Goal: Information Seeking & Learning: Learn about a topic

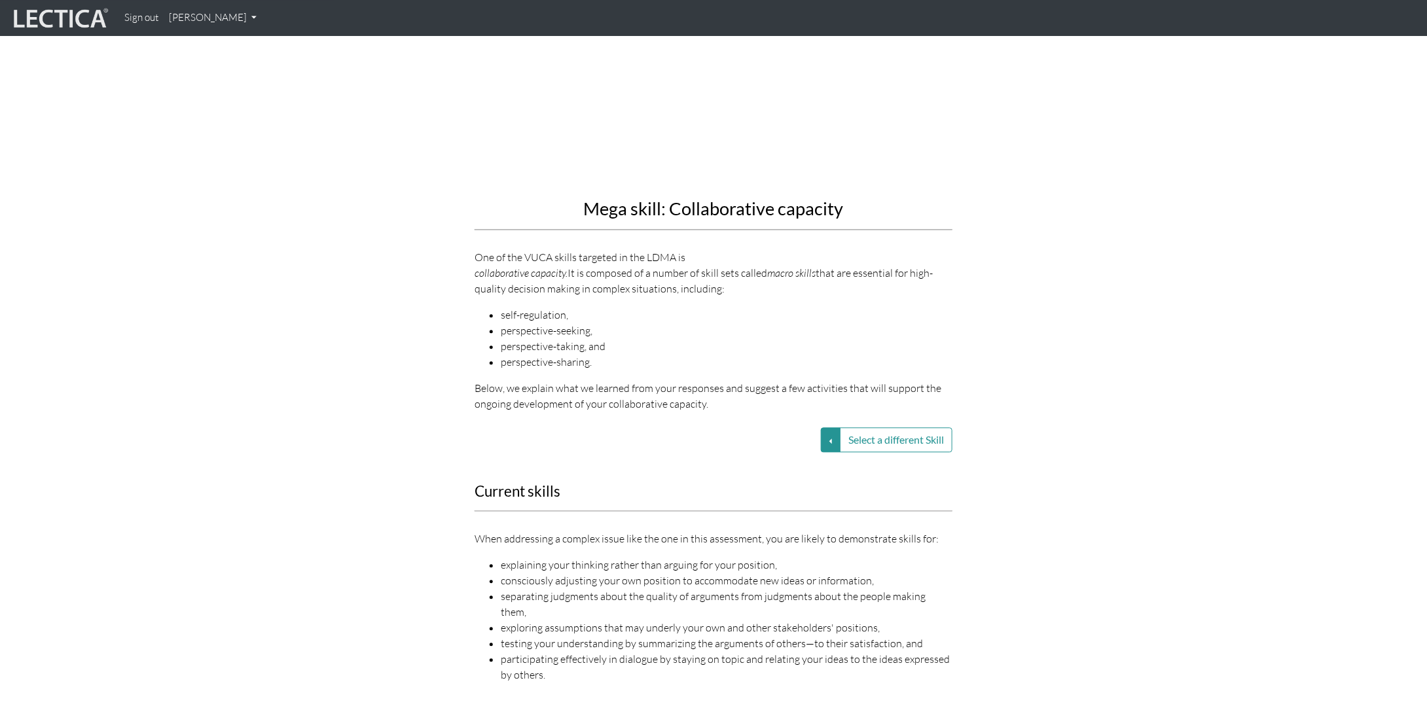
scroll to position [1440, 0]
click at [879, 426] on button "Select a different Skill" at bounding box center [896, 438] width 113 height 25
click at [828, 426] on button "Select a different Skill" at bounding box center [831, 438] width 20 height 25
click at [764, 431] on link "VUCA—Collaborative capacity" at bounding box center [738, 438] width 140 height 15
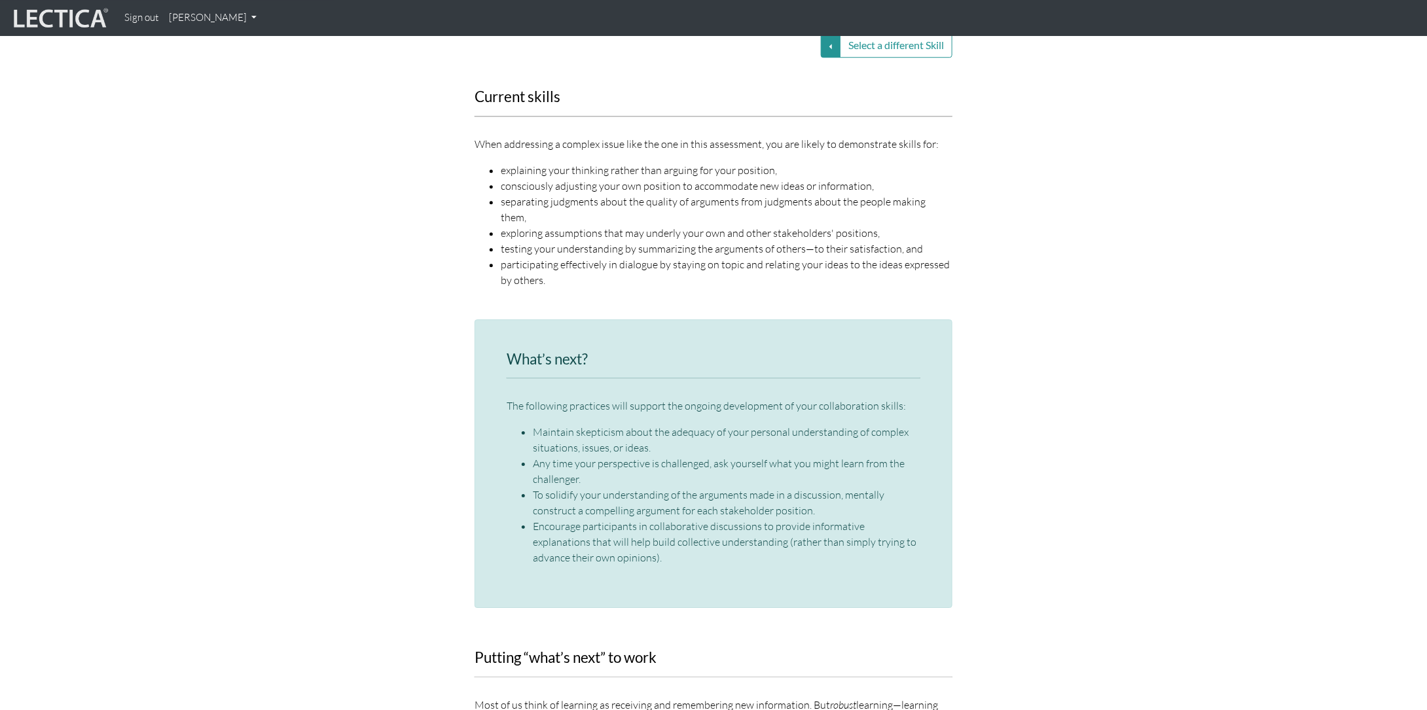
scroll to position [1702, 0]
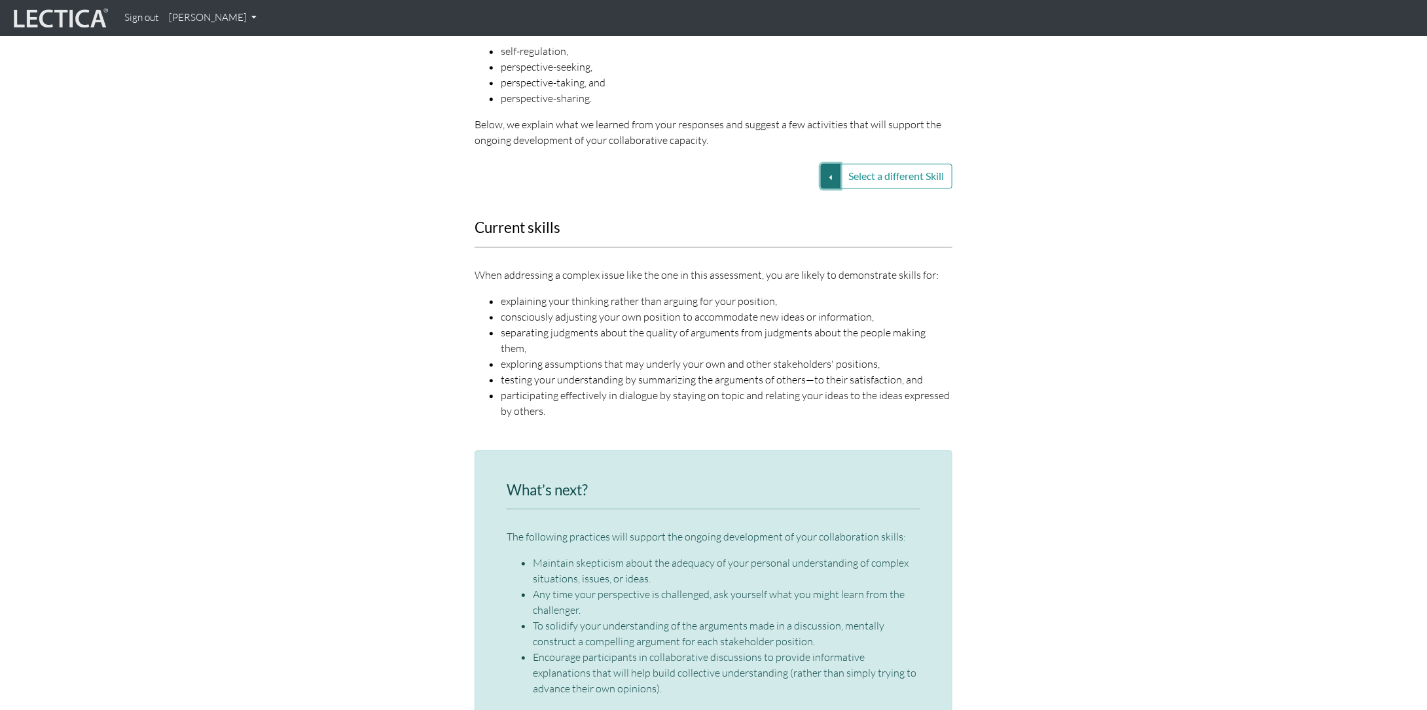
click at [824, 164] on button "Select a different Skill" at bounding box center [831, 176] width 20 height 25
click at [783, 185] on link "VUCA—Perspective coordination" at bounding box center [738, 192] width 140 height 15
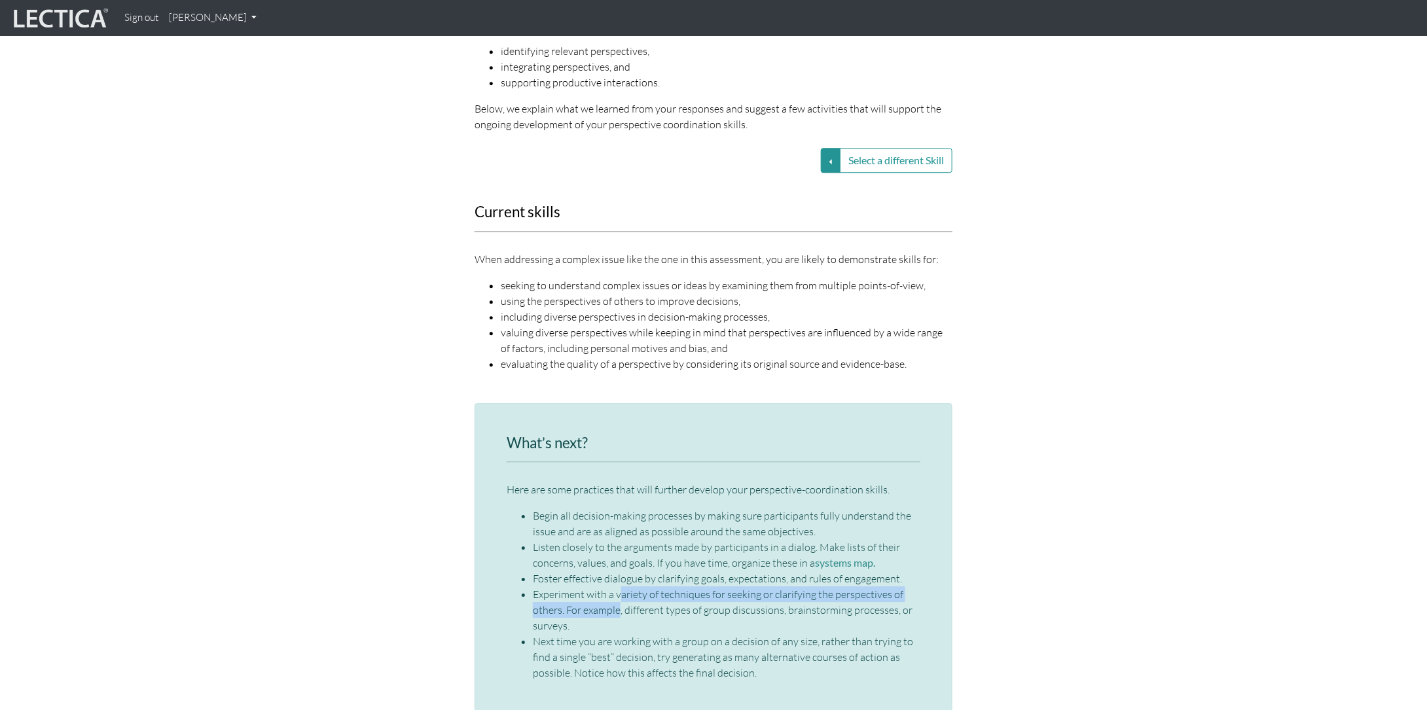
drag, startPoint x: 619, startPoint y: 562, endPoint x: 618, endPoint y: 579, distance: 17.1
click at [618, 587] on li "Experiment with a variety of techniques for seeking or clarifying the perspecti…" at bounding box center [727, 610] width 388 height 47
click at [824, 148] on button "Select a different Skill" at bounding box center [831, 160] width 20 height 25
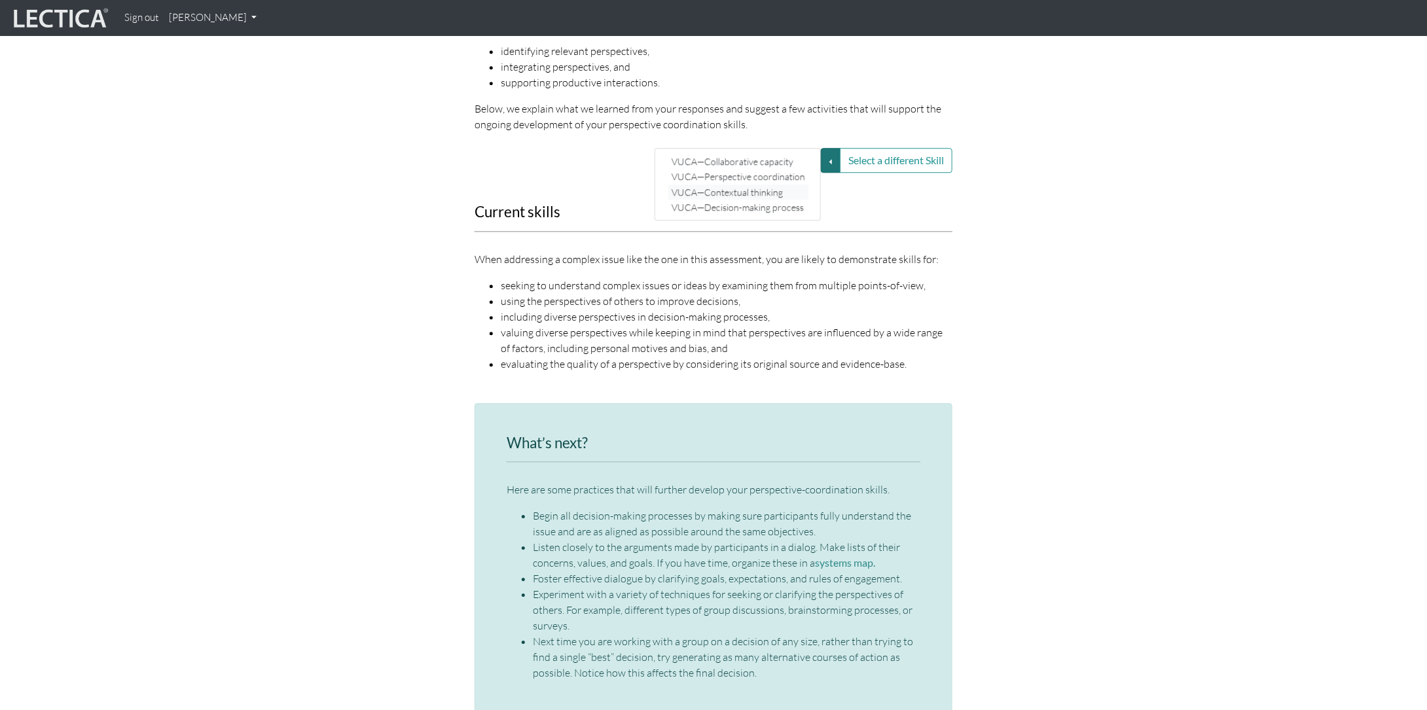
click at [760, 185] on link "VUCA—Contextual thinking" at bounding box center [738, 192] width 140 height 15
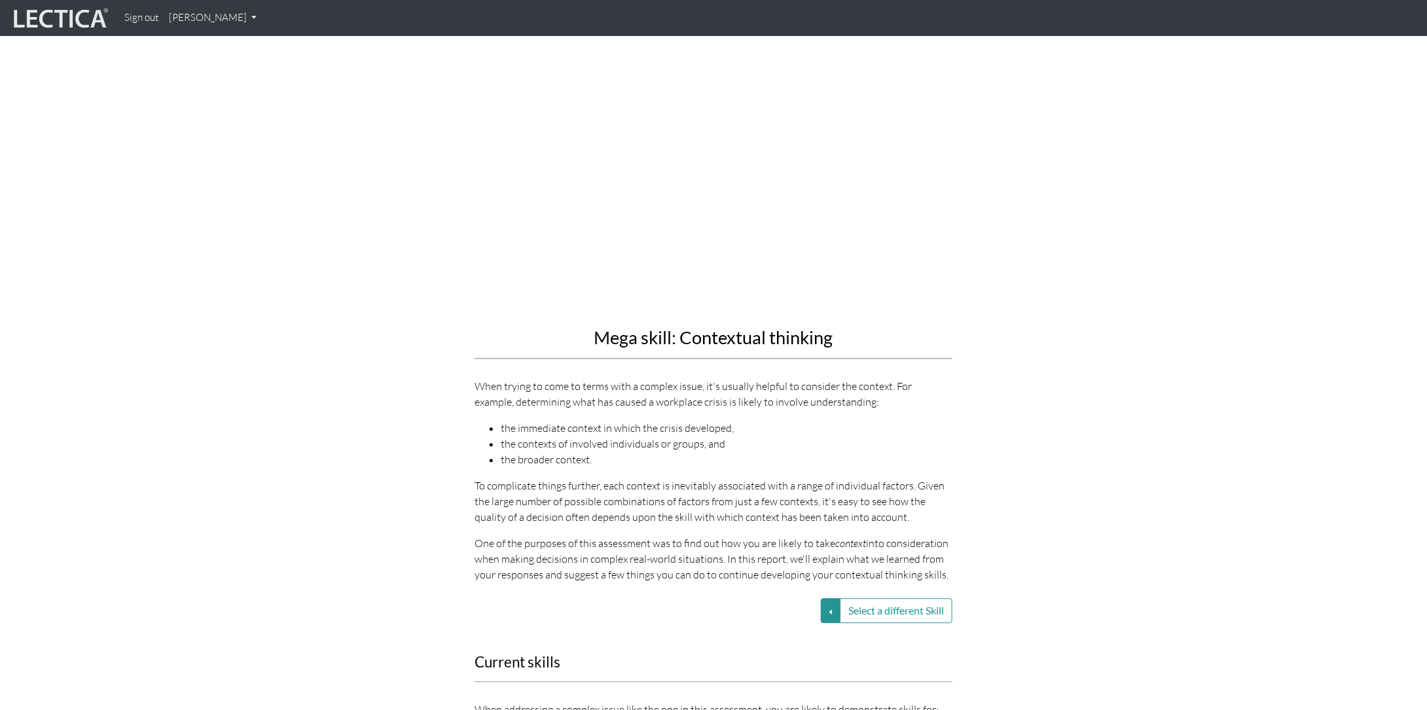
scroll to position [1506, 0]
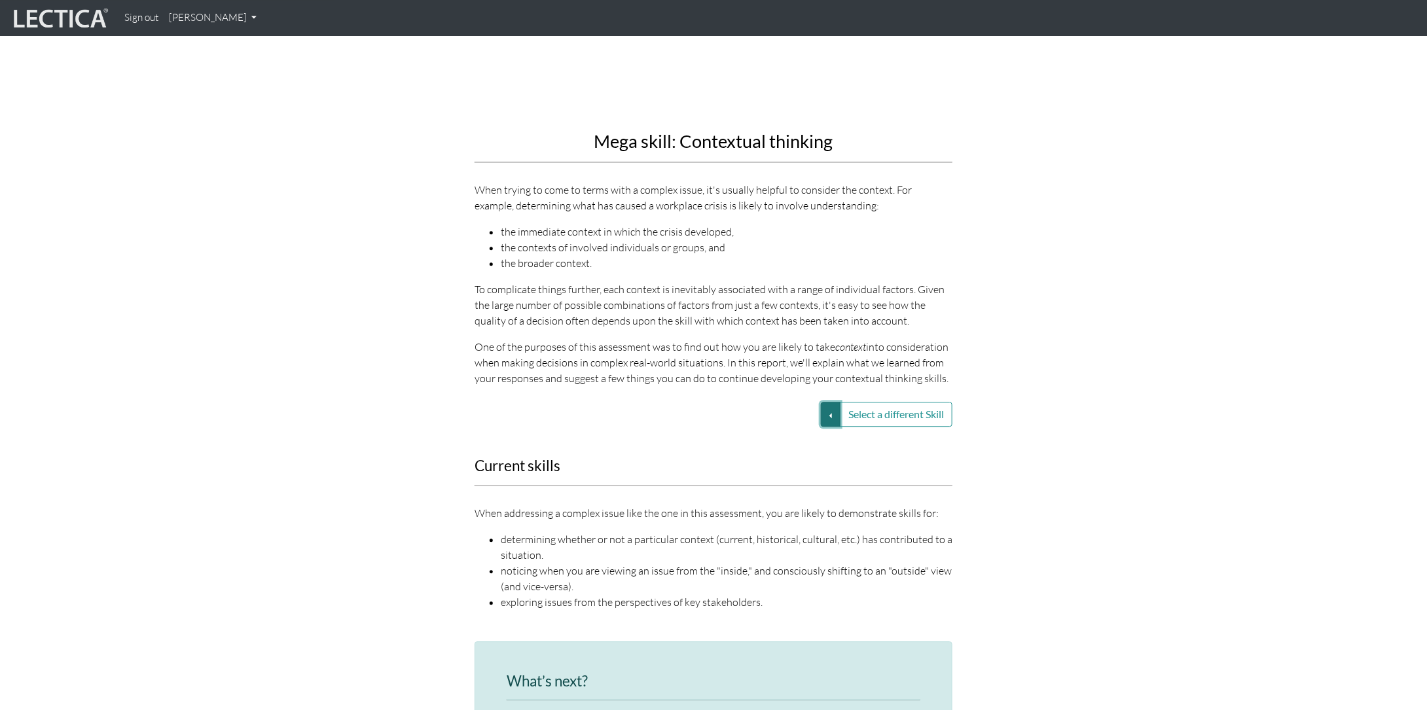
click at [822, 402] on button "Select a different Skill" at bounding box center [831, 414] width 20 height 25
click at [783, 439] on link "VUCA—Contextual thinking" at bounding box center [738, 446] width 140 height 15
click at [826, 402] on button "Select a different Skill" at bounding box center [831, 414] width 20 height 25
click at [793, 454] on link "VUCA—Decision-making process" at bounding box center [738, 461] width 140 height 15
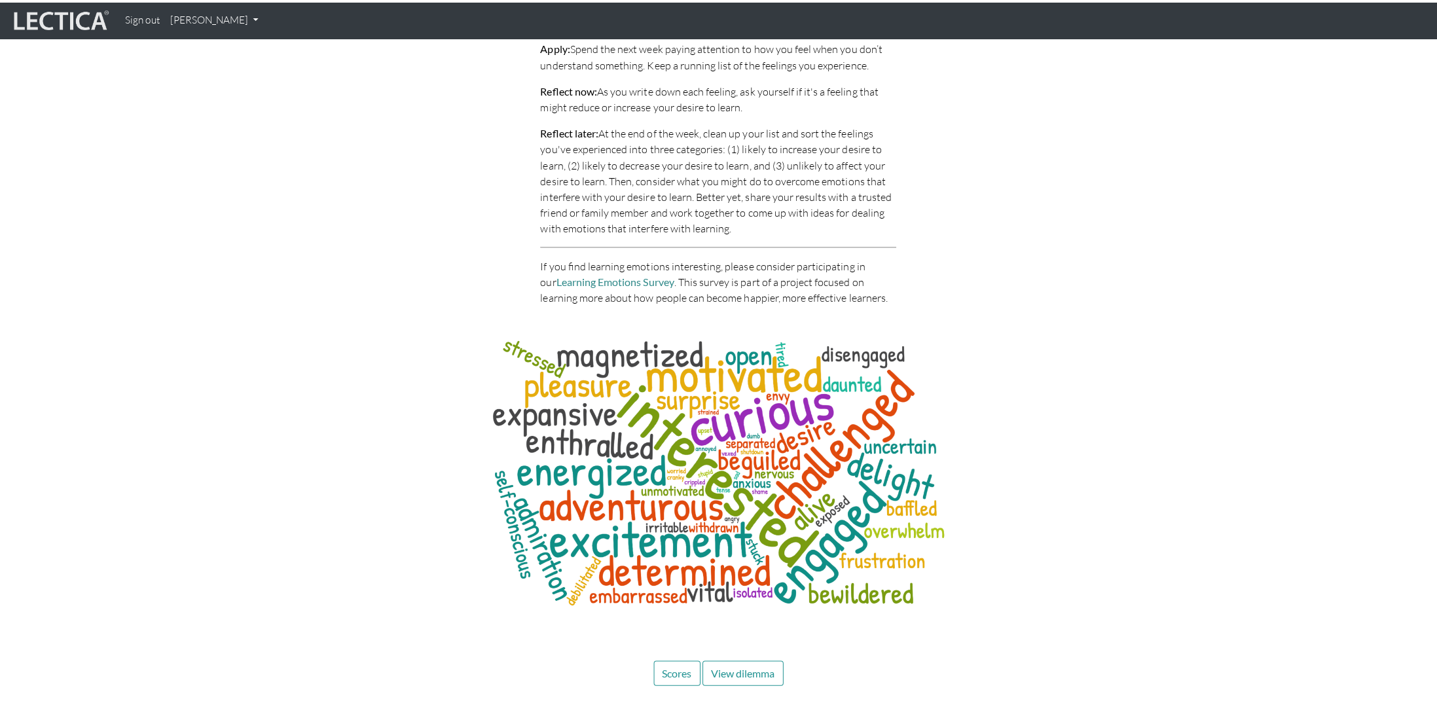
scroll to position [5893, 0]
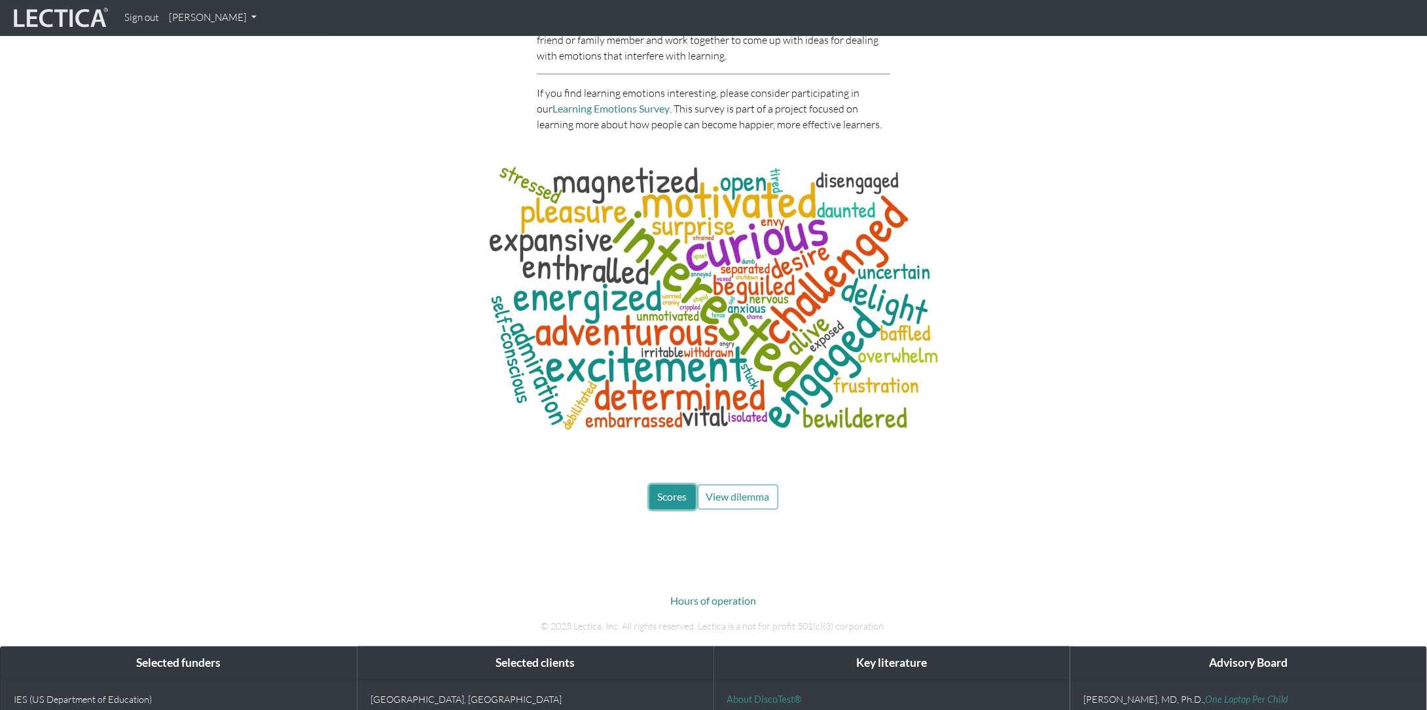
click at [674, 491] on span "Scores" at bounding box center [672, 497] width 29 height 12
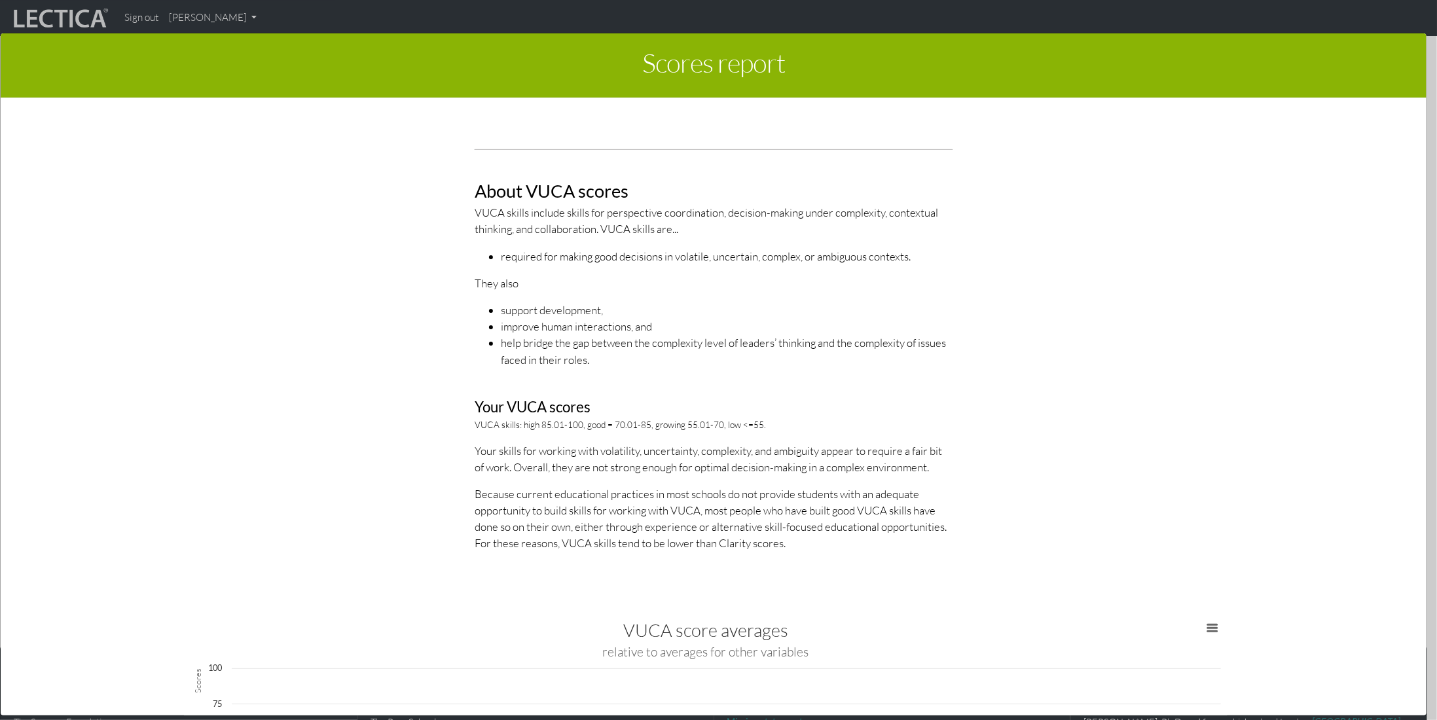
scroll to position [1899, 0]
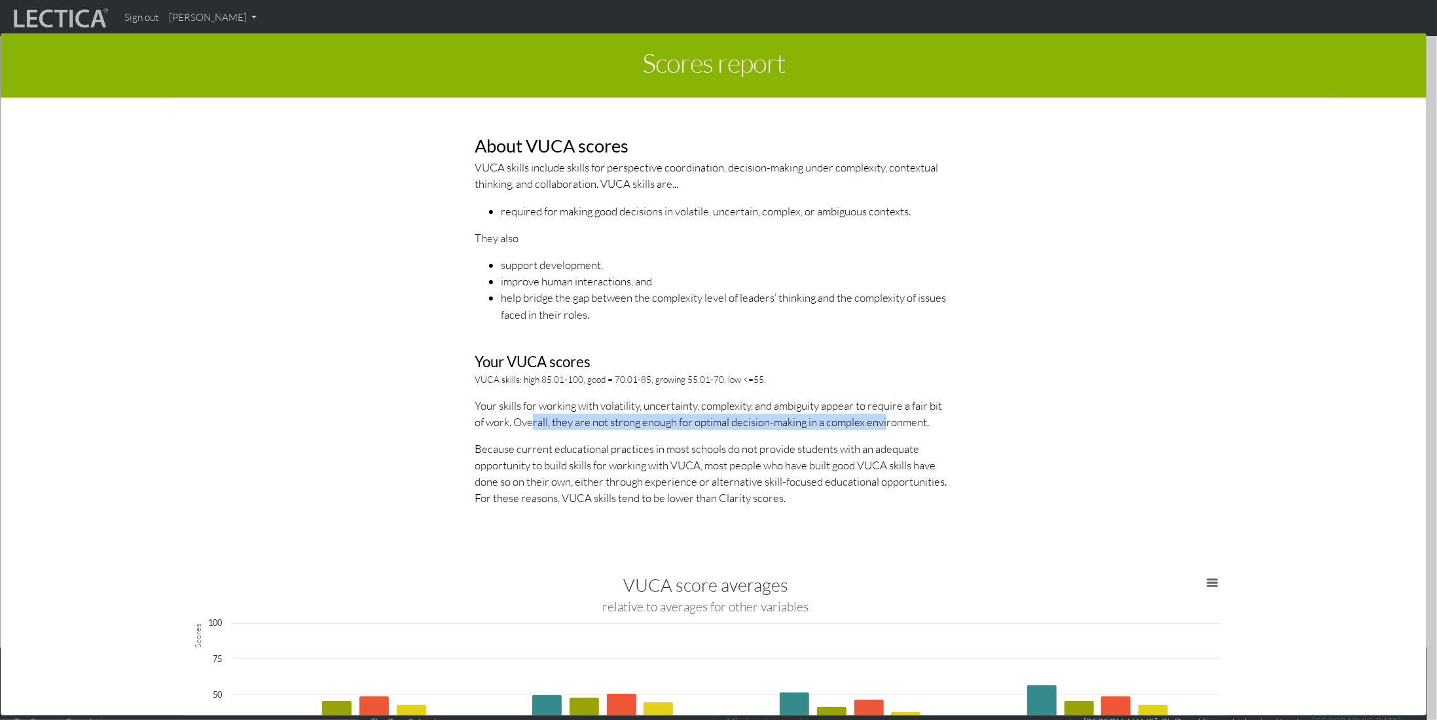
drag, startPoint x: 523, startPoint y: 420, endPoint x: 881, endPoint y: 422, distance: 358.2
click at [881, 422] on p "Your skills for working with volatility, uncertainty, complexity, and ambiguity…" at bounding box center [714, 413] width 478 height 33
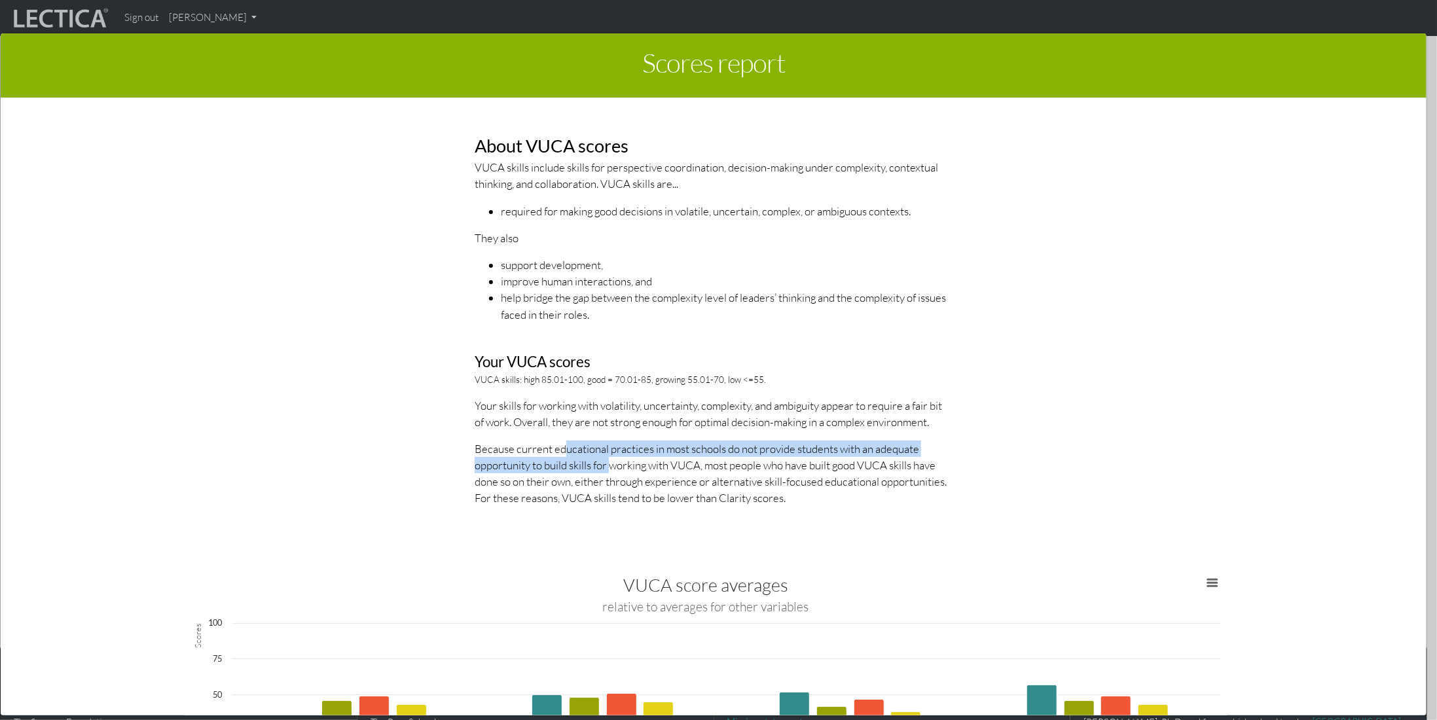
drag, startPoint x: 554, startPoint y: 444, endPoint x: 602, endPoint y: 470, distance: 55.1
click at [602, 470] on p "Because current educational practices in most schools do not provide students w…" at bounding box center [714, 474] width 478 height 66
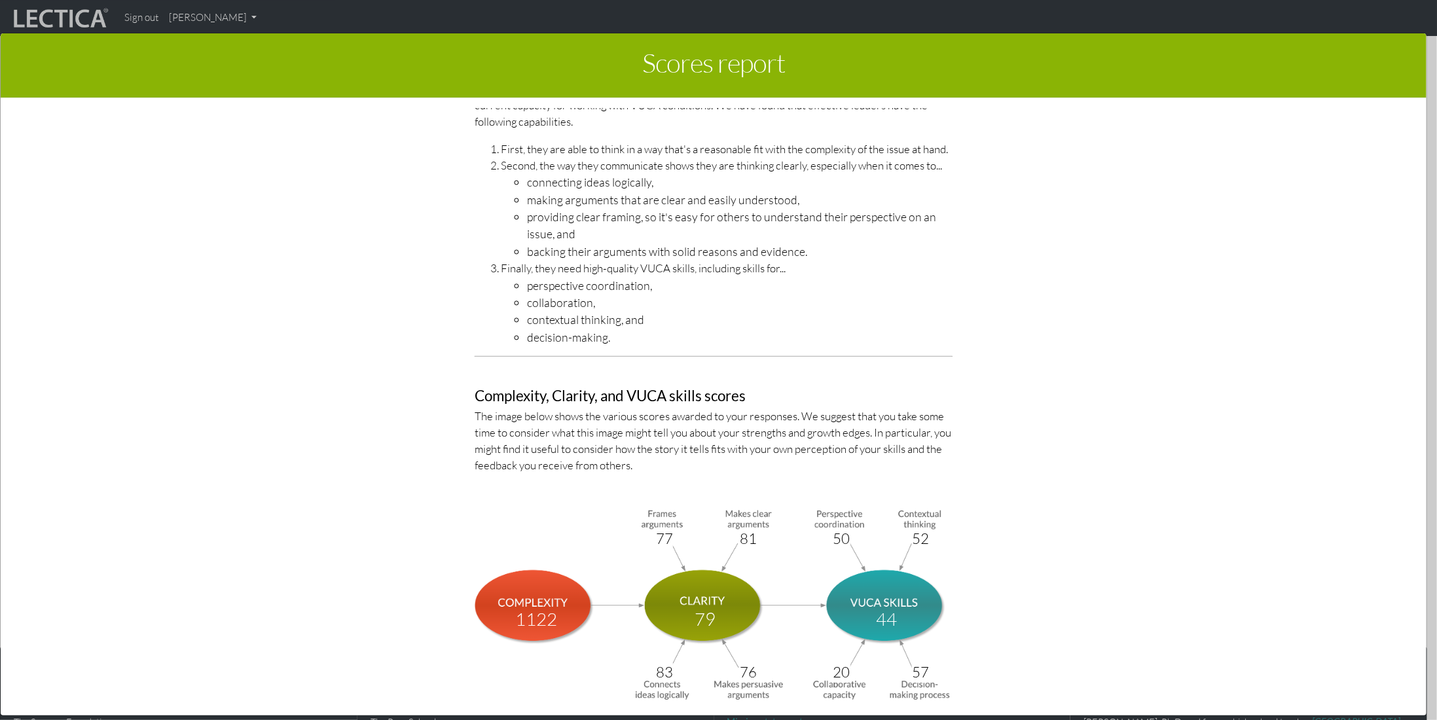
scroll to position [4238, 0]
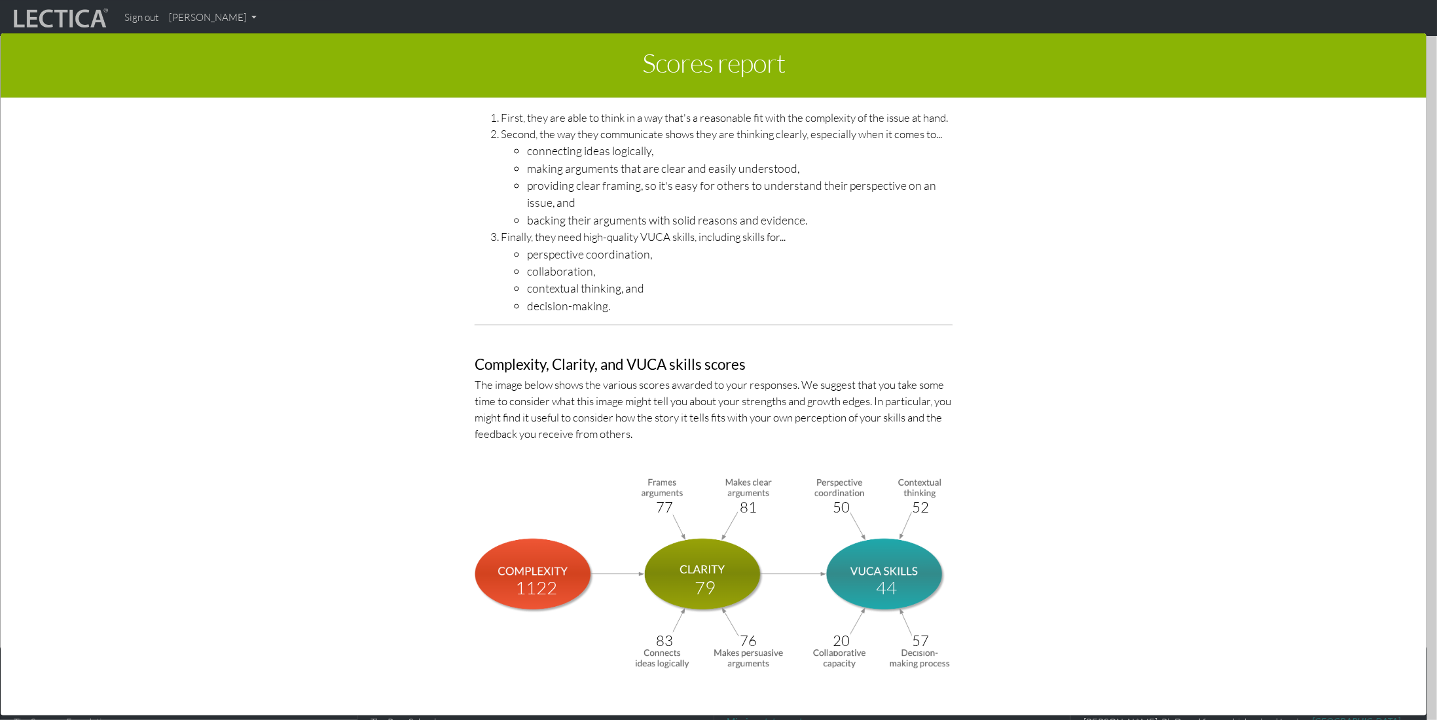
click at [1119, 481] on section "LDMA Competency Model The LDMA Competency Model breaks down Leadership Decision…" at bounding box center [714, 225] width 1324 height 956
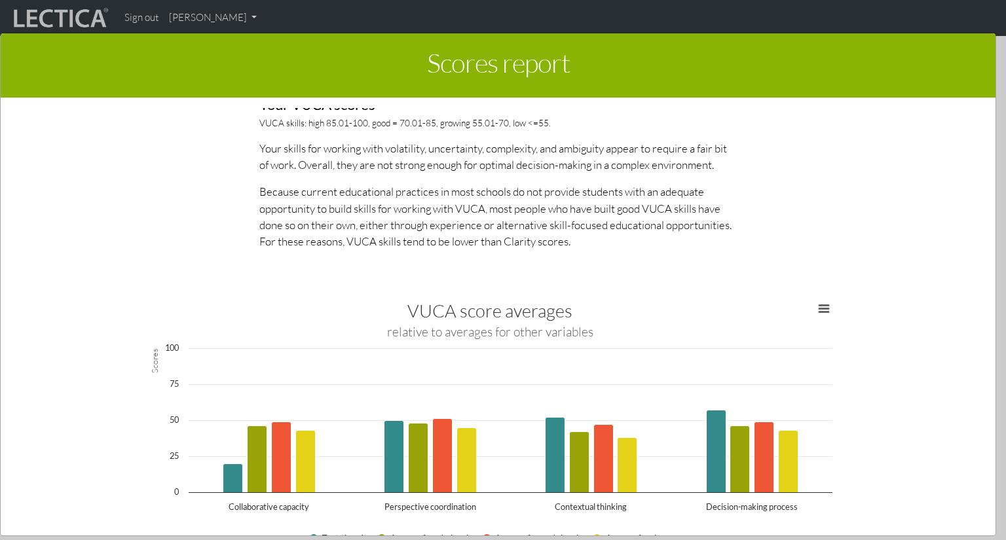
scroll to position [2108, 0]
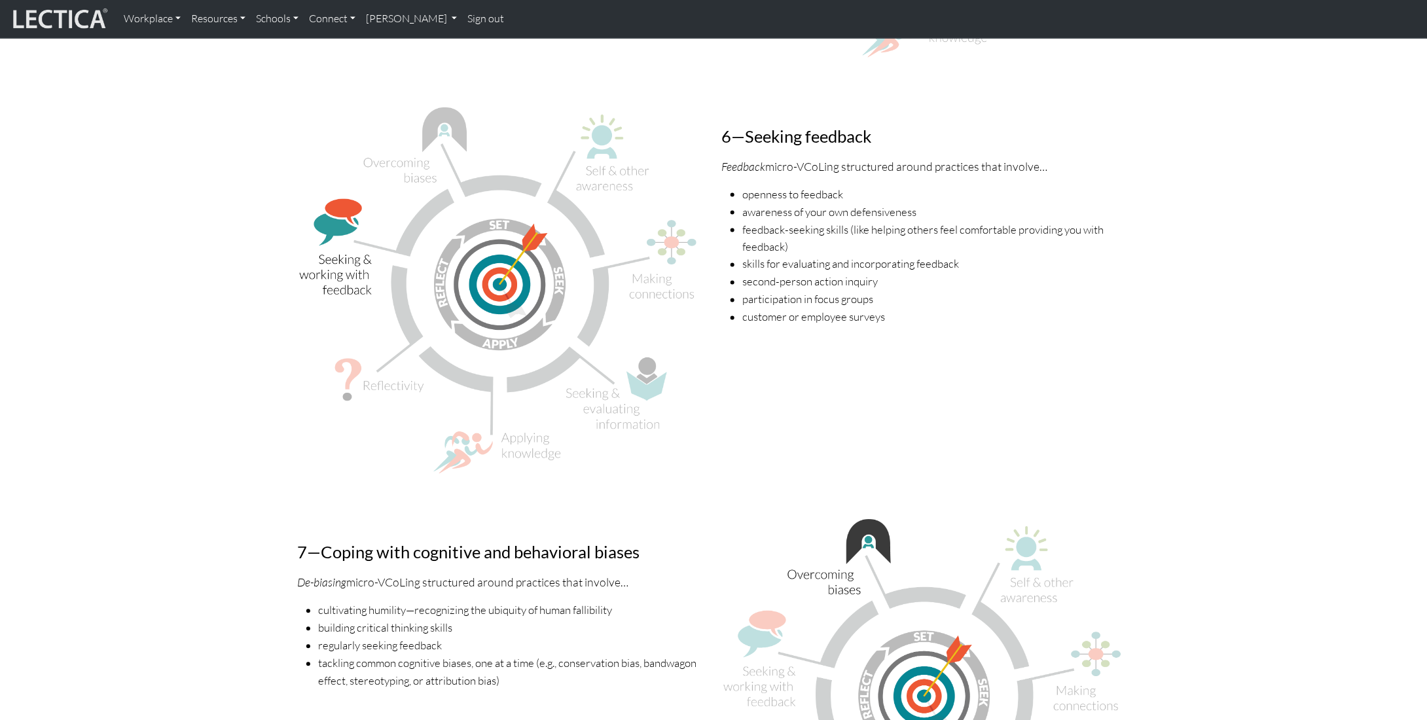
scroll to position [3339, 0]
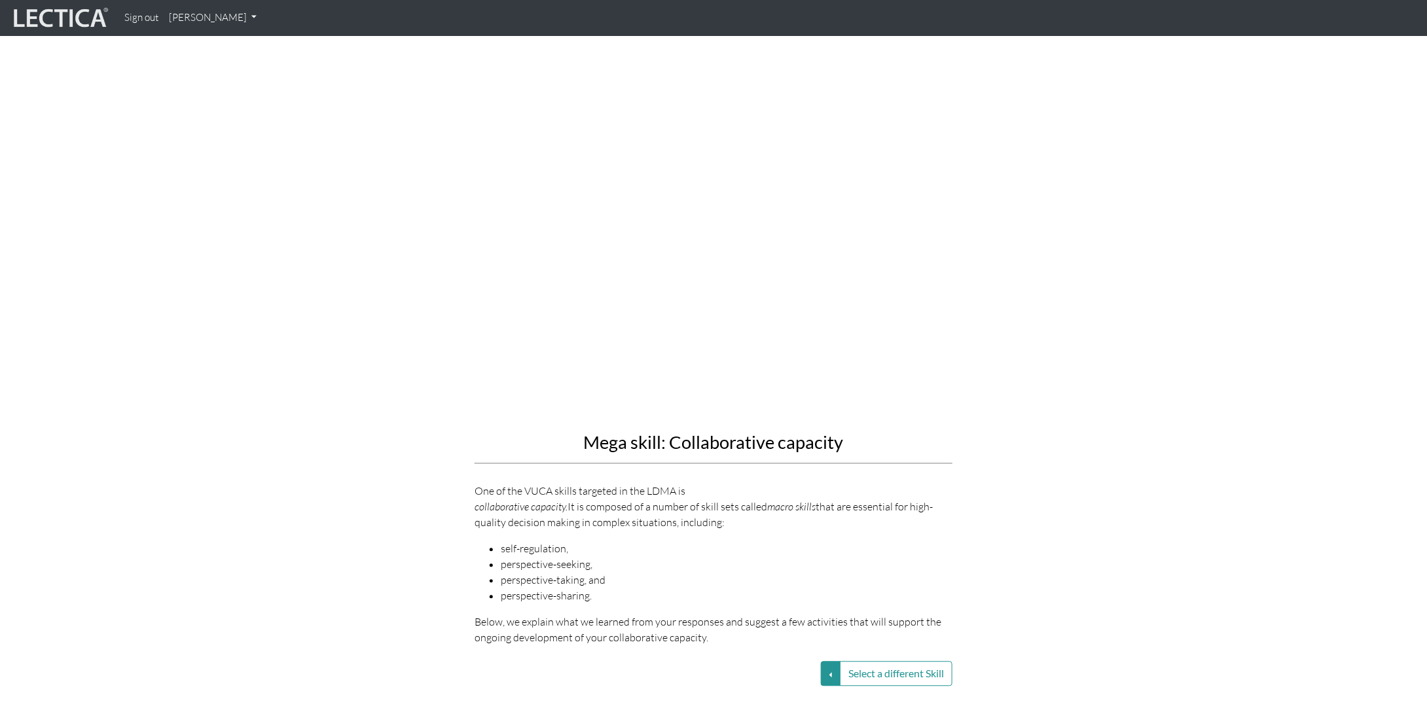
scroll to position [1375, 0]
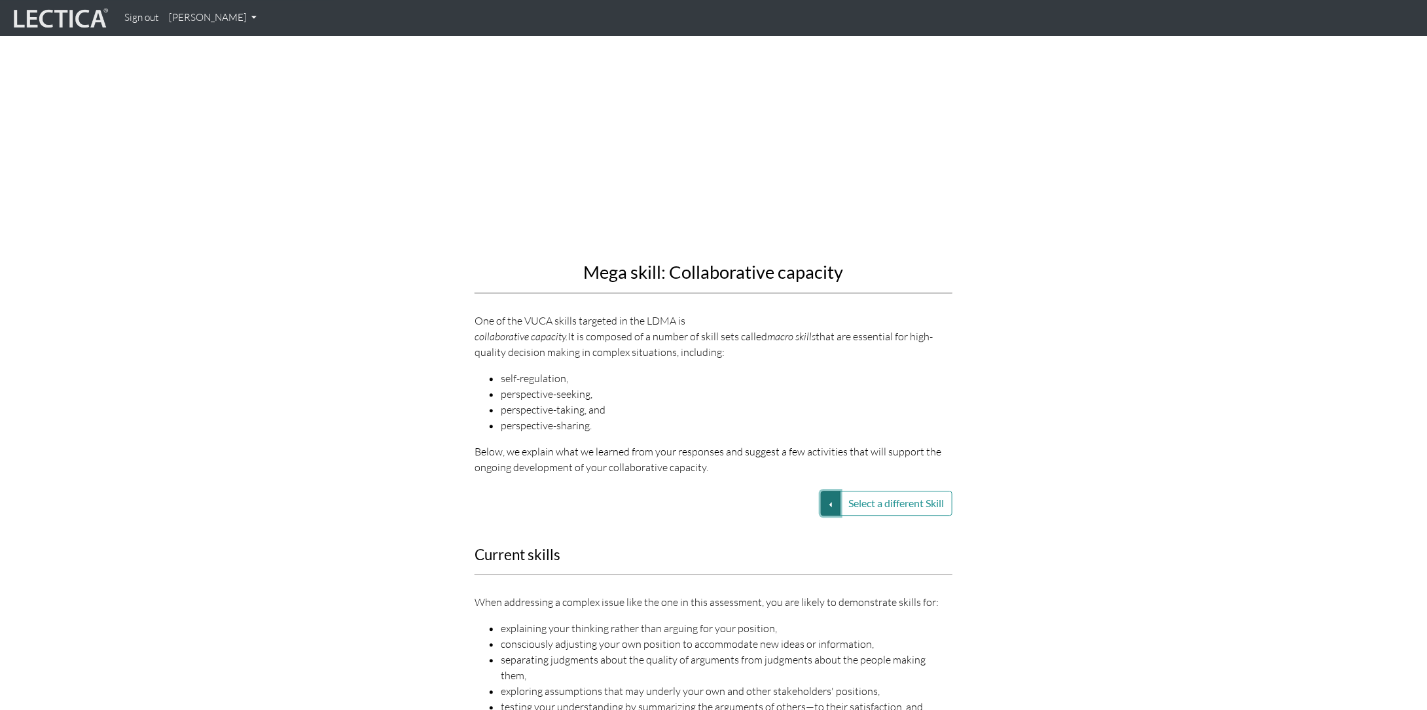
click at [832, 491] on button "Select a different Skill" at bounding box center [831, 503] width 20 height 25
click at [763, 512] on link "VUCA—Perspective coordination" at bounding box center [738, 519] width 140 height 15
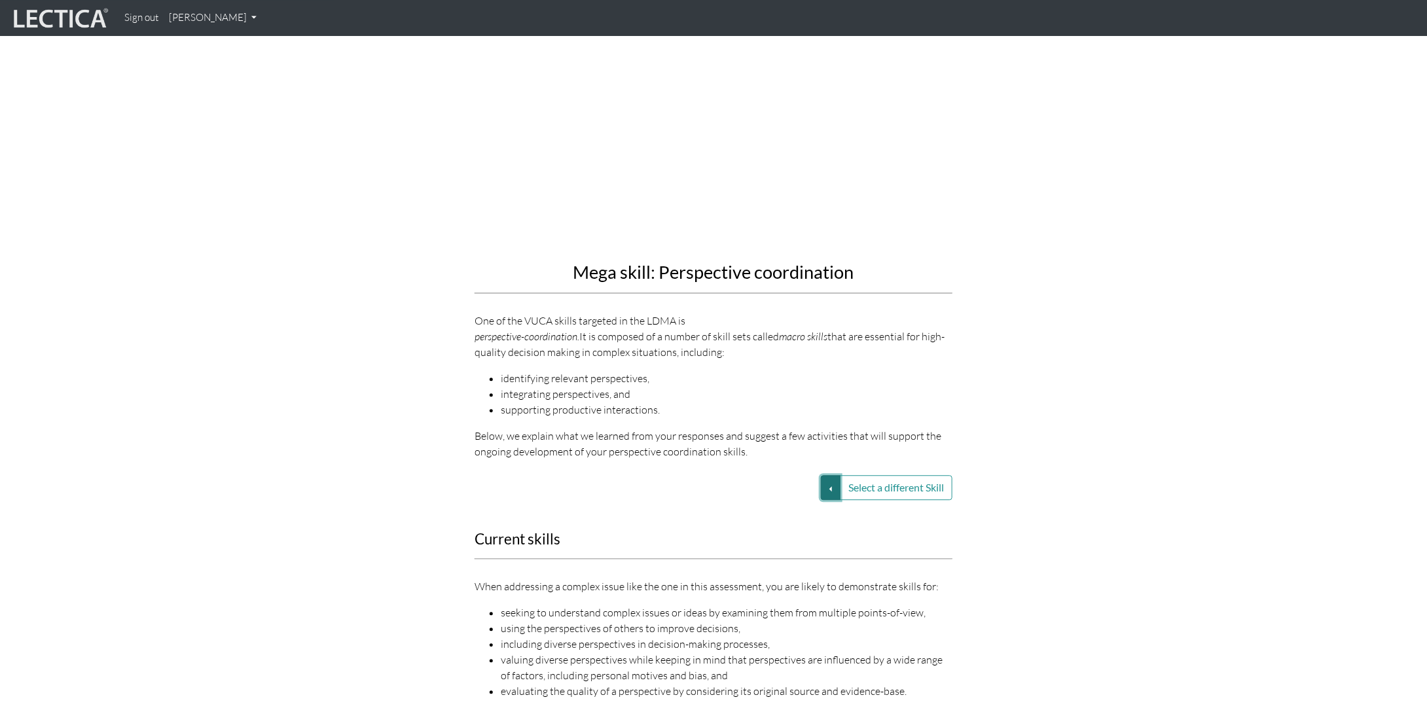
click at [822, 475] on button "Select a different Skill" at bounding box center [831, 487] width 20 height 25
click at [770, 496] on link "VUCA—Perspective coordination" at bounding box center [738, 503] width 140 height 15
drag, startPoint x: 839, startPoint y: 454, endPoint x: 826, endPoint y: 452, distance: 12.5
click at [840, 475] on button "Select a different Skill" at bounding box center [896, 487] width 113 height 25
click at [825, 475] on button "Select a different Skill" at bounding box center [831, 487] width 20 height 25
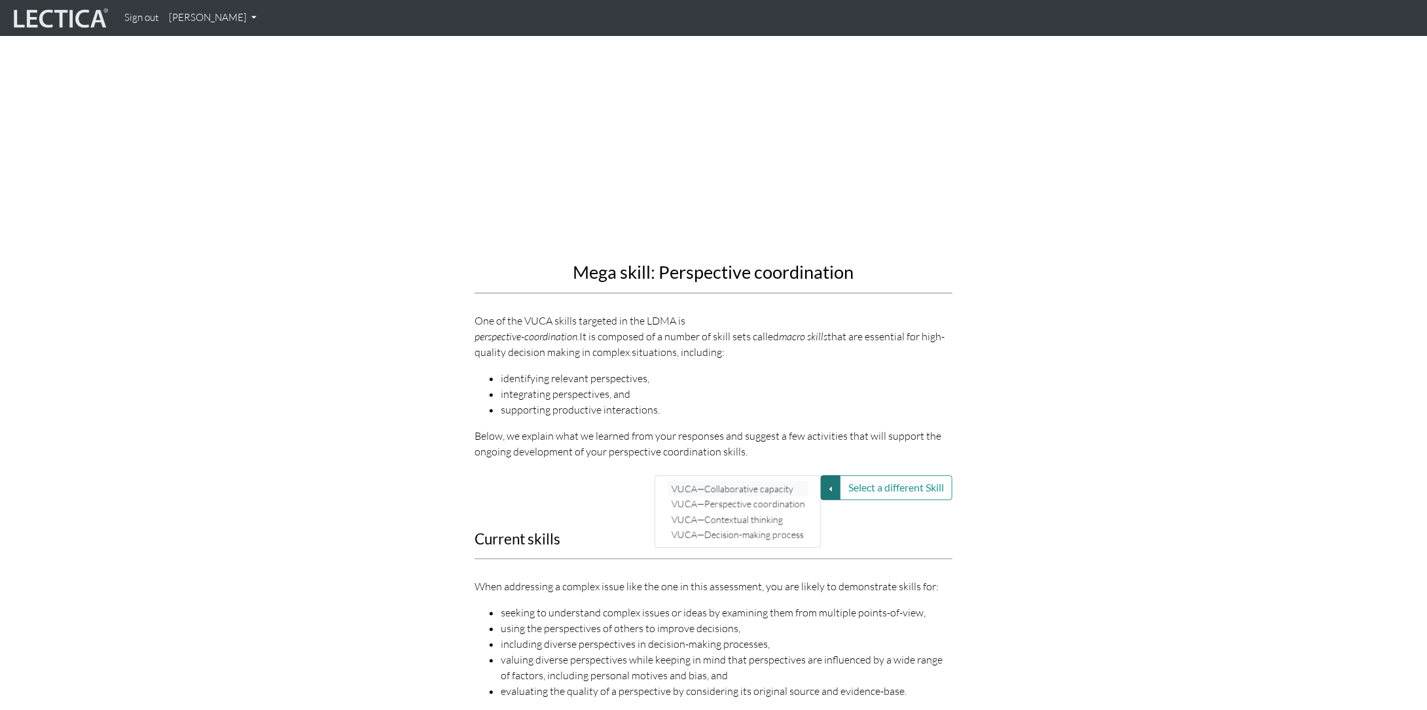
click at [763, 481] on link "VUCA—Collaborative capacity" at bounding box center [738, 488] width 140 height 15
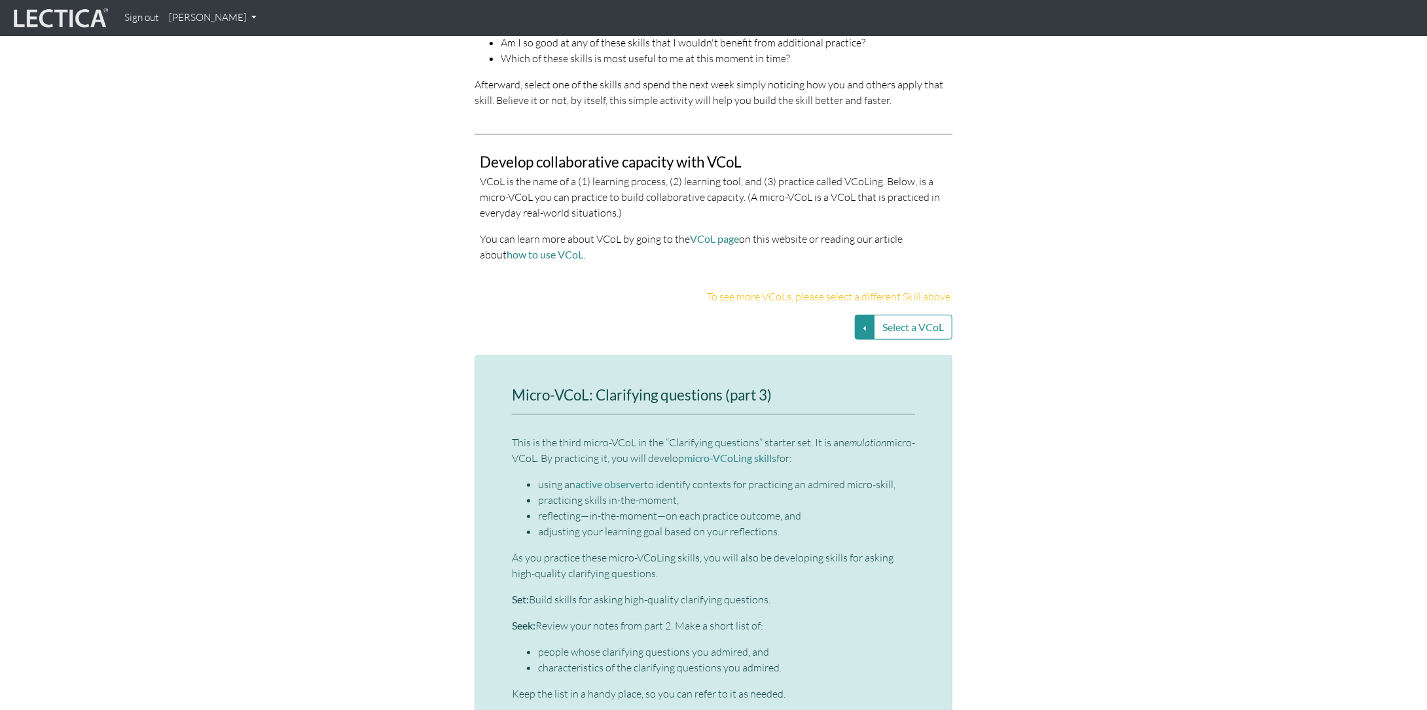
scroll to position [2881, 0]
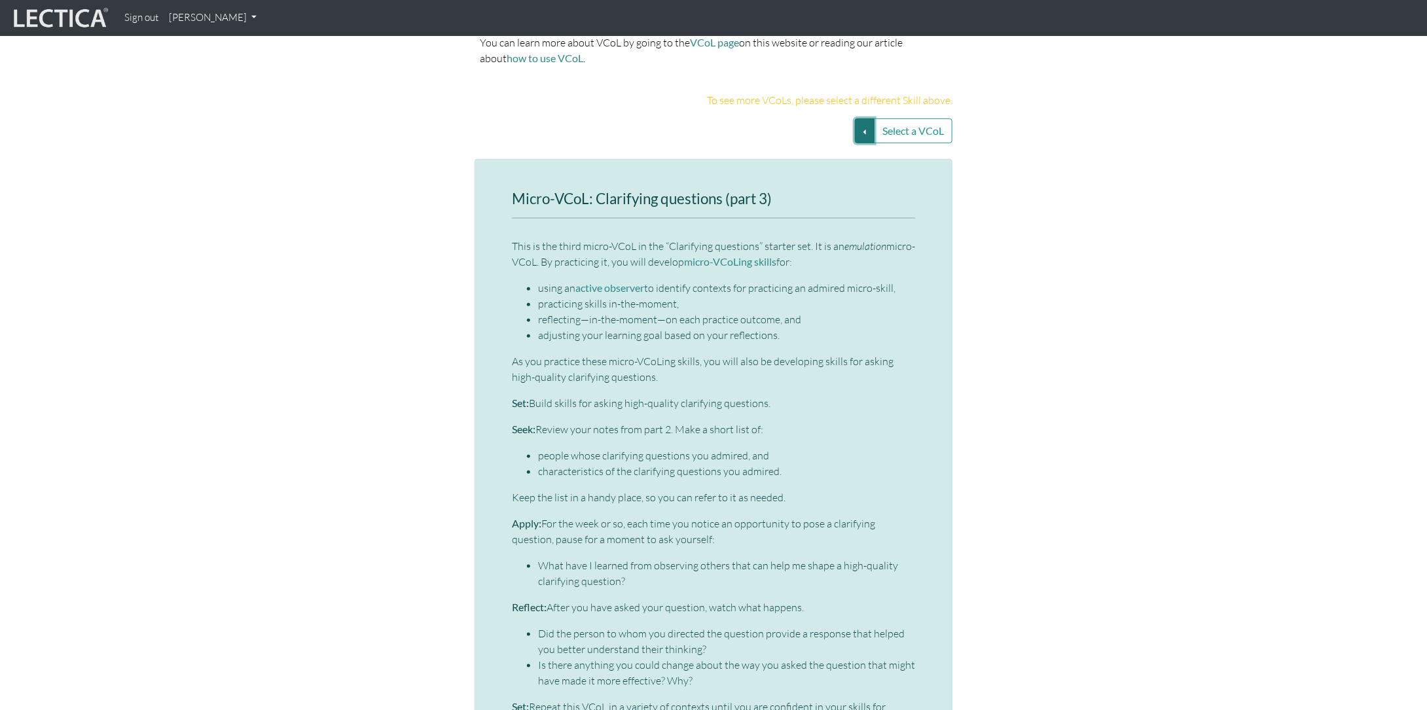
click at [866, 119] on button "Select a VCoL" at bounding box center [865, 131] width 20 height 25
click at [560, 191] on h3 "Micro-VCoL: Clarifying questions (part 3)" at bounding box center [713, 199] width 403 height 16
click at [864, 119] on button "Select a VCoL" at bounding box center [865, 131] width 20 height 25
click at [794, 140] on link "Clarifying questions (SS1)" at bounding box center [753, 147] width 176 height 15
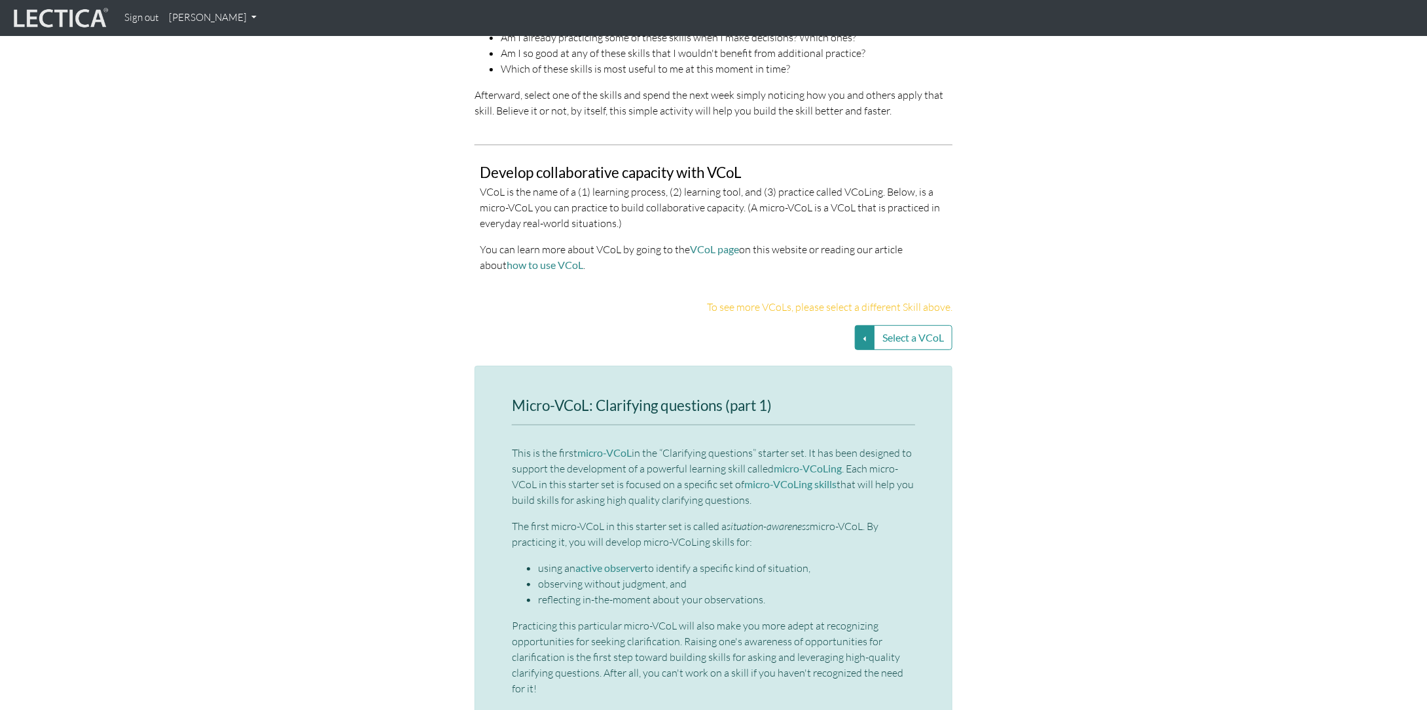
scroll to position [2488, 0]
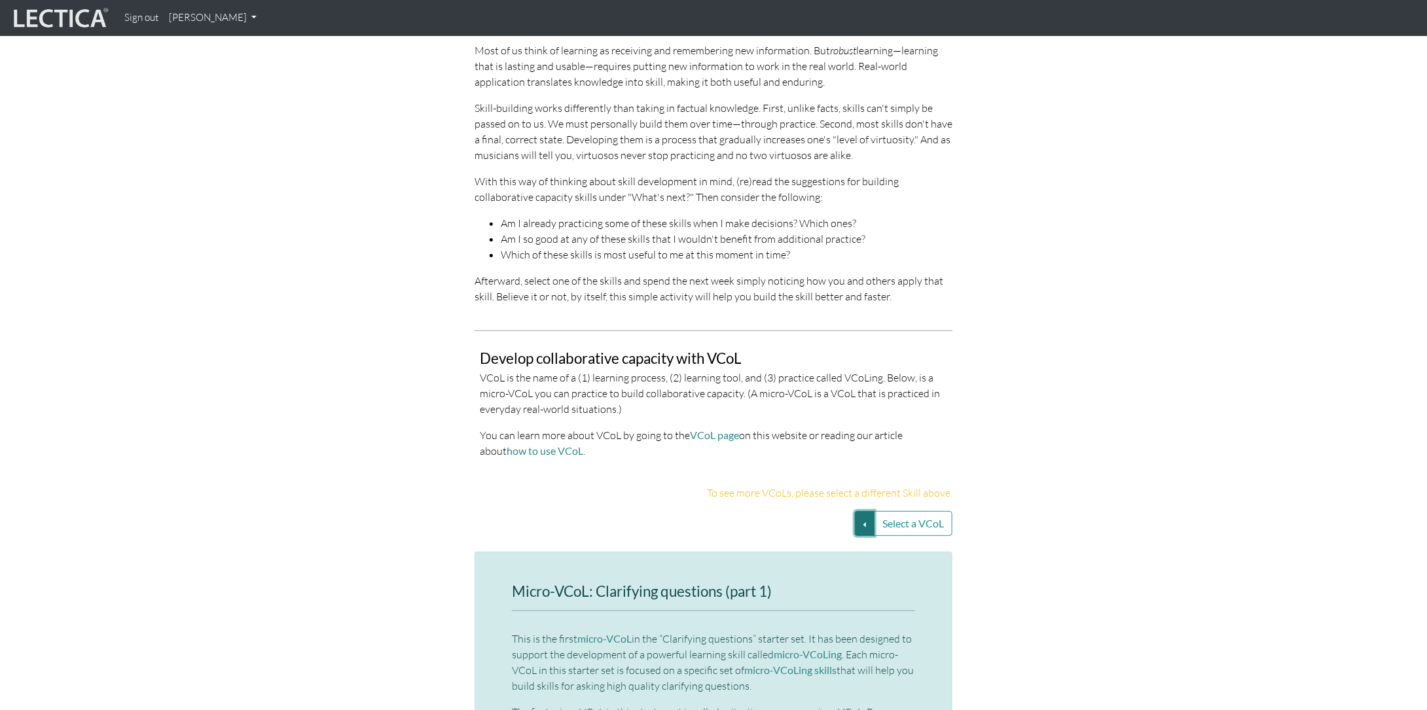
click at [860, 511] on button "Select a VCoL" at bounding box center [865, 523] width 20 height 25
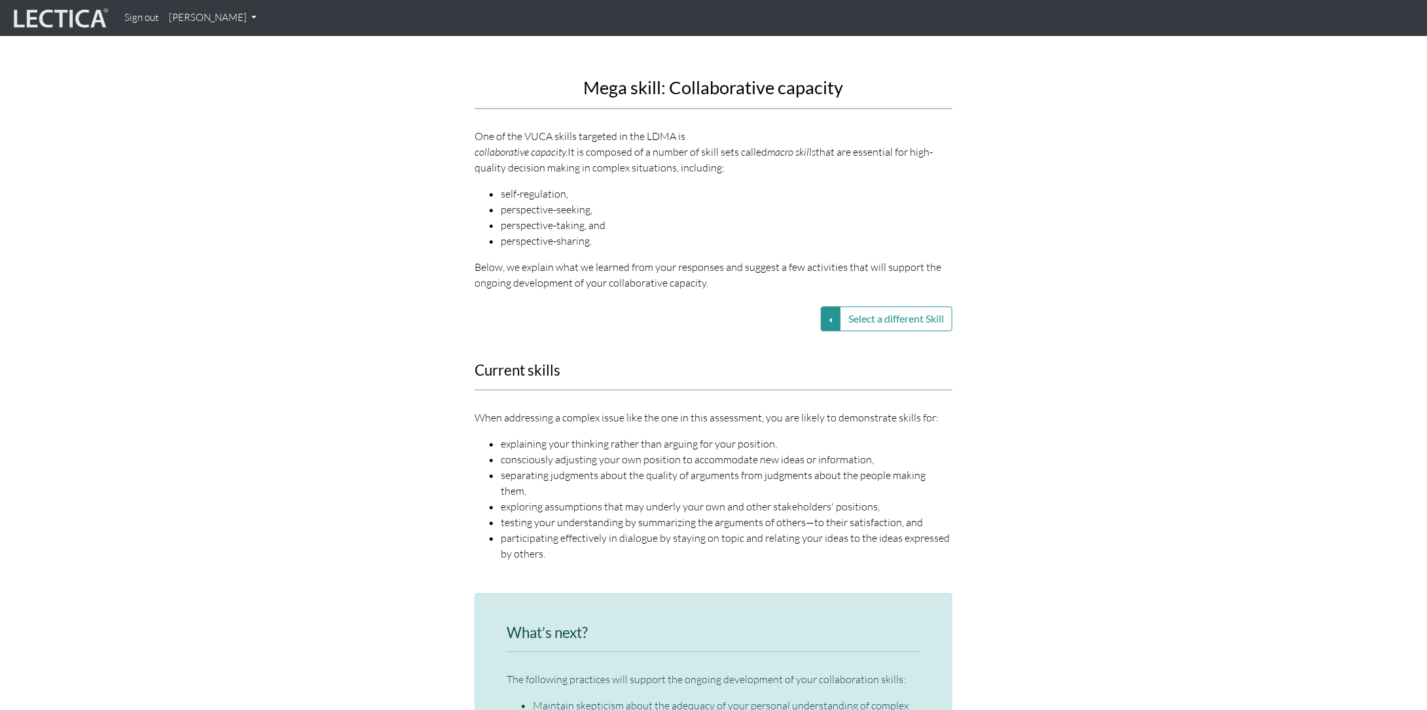
scroll to position [1440, 0]
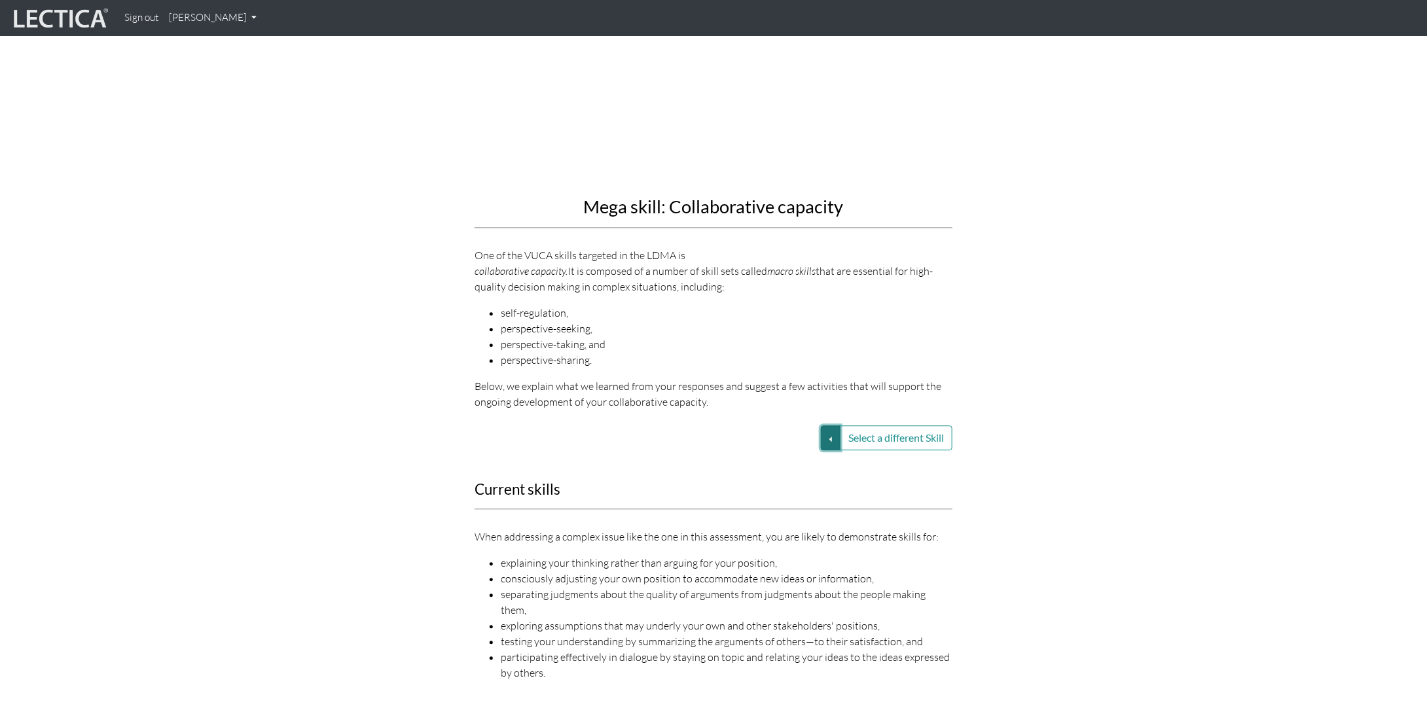
click at [831, 426] on button "Select a different Skill" at bounding box center [831, 438] width 20 height 25
click at [791, 431] on link "VUCA—Collaborative capacity" at bounding box center [738, 438] width 140 height 15
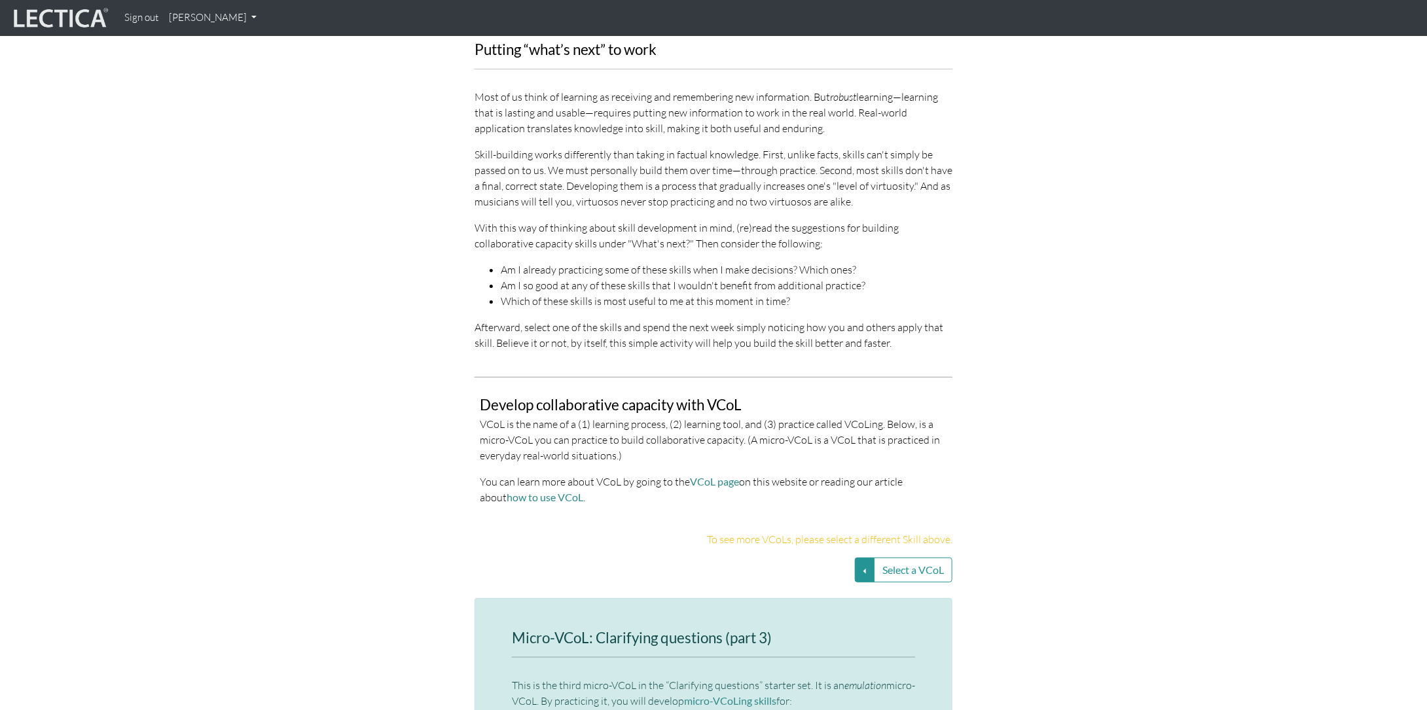
scroll to position [2554, 0]
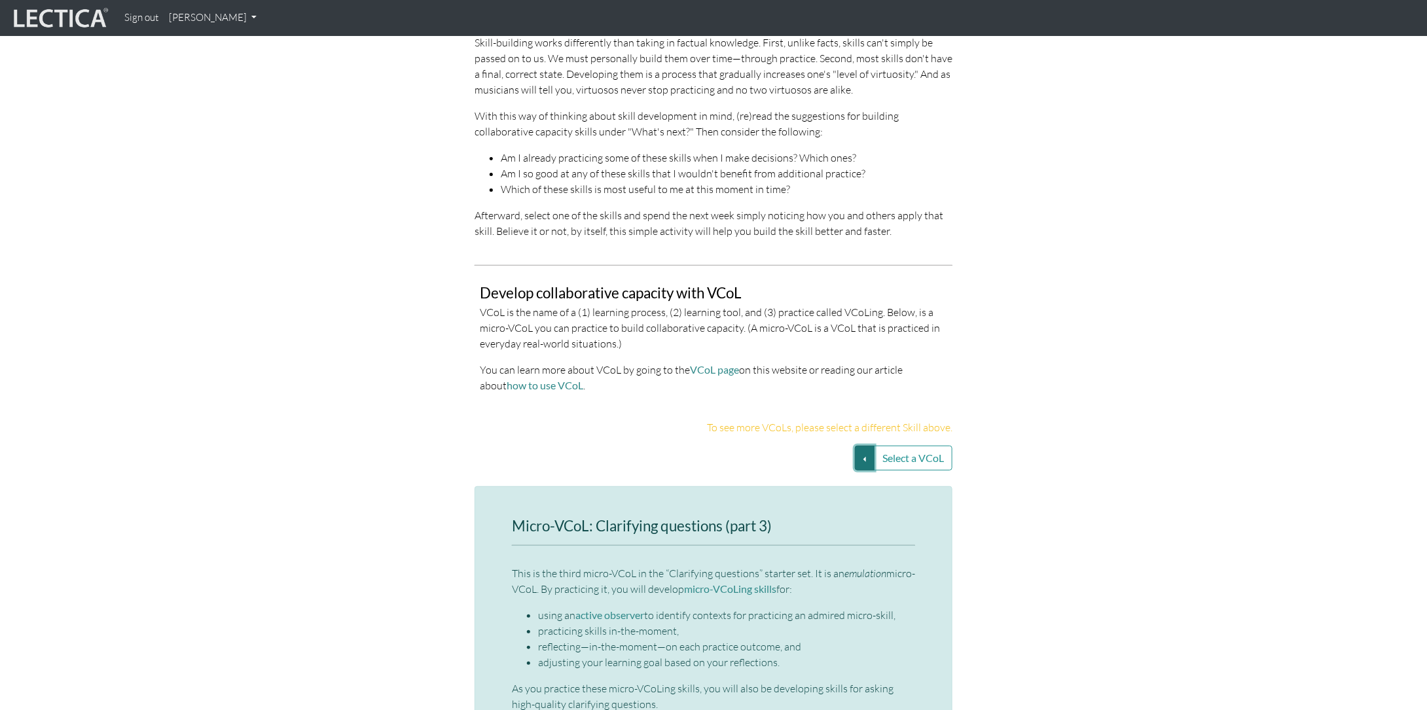
click at [870, 446] on button "Select a VCoL" at bounding box center [865, 458] width 20 height 25
click at [807, 498] on link "Clarifying questions (SS2)" at bounding box center [753, 505] width 176 height 15
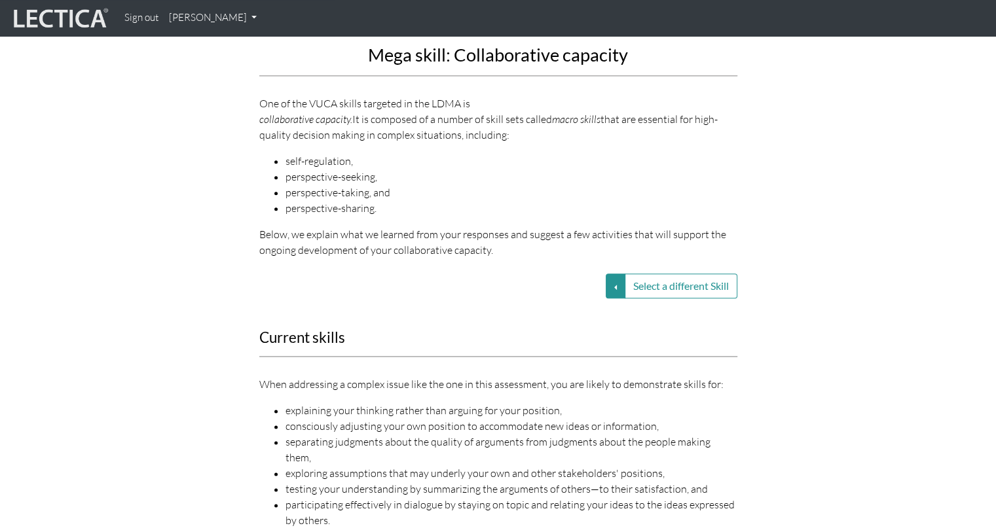
scroll to position [1566, 0]
click at [606, 274] on button "Select a different Skill" at bounding box center [616, 286] width 20 height 25
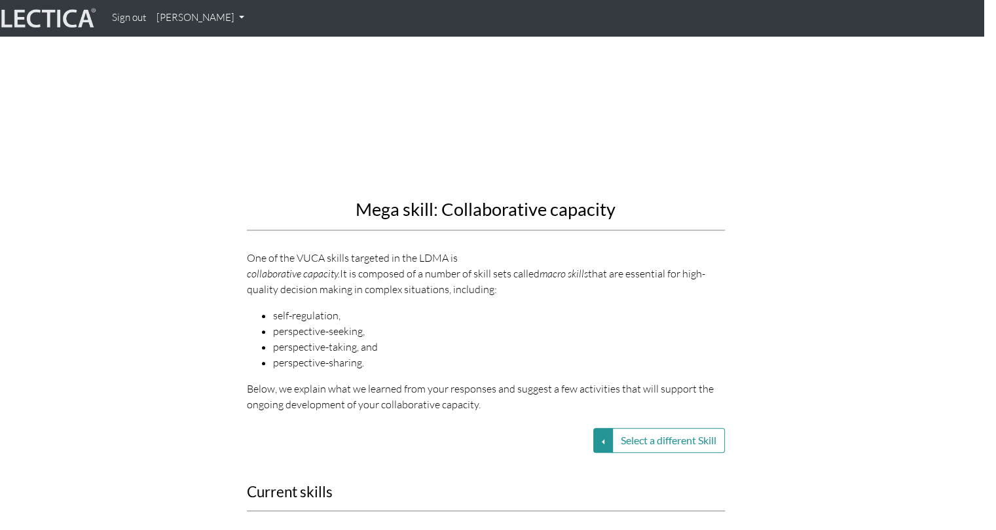
scroll to position [1690, 12]
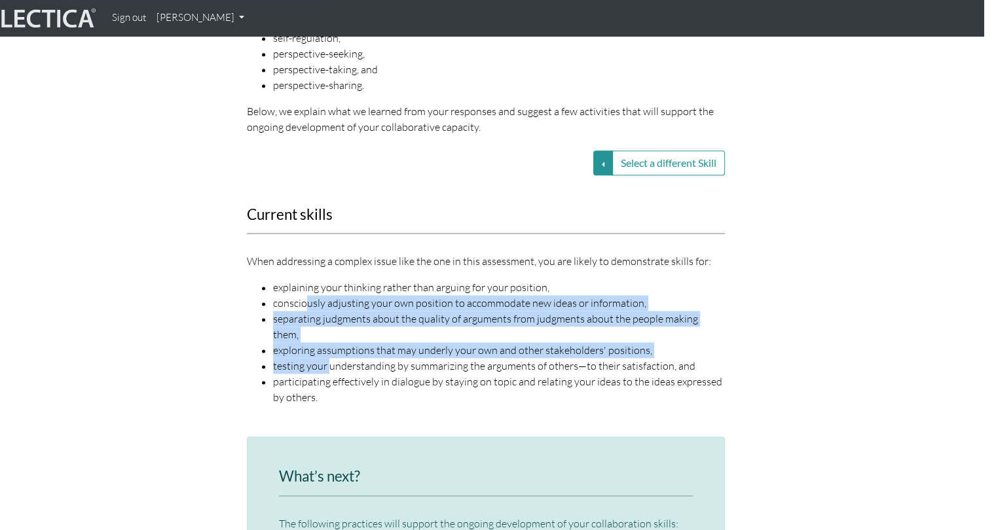
drag, startPoint x: 306, startPoint y: 272, endPoint x: 329, endPoint y: 314, distance: 47.8
click at [329, 314] on ul "explaining your thinking rather than arguing for your position, consciously adj…" at bounding box center [486, 343] width 478 height 126
click at [600, 151] on button "Select a different Skill" at bounding box center [603, 163] width 20 height 25
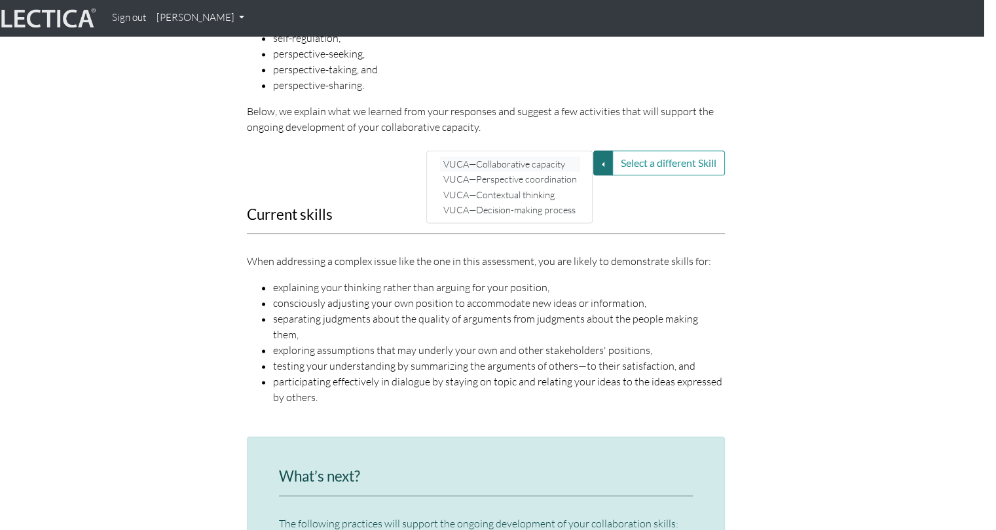
click at [555, 156] on link "VUCA—Collaborative capacity" at bounding box center [510, 163] width 140 height 15
